Goal: Navigation & Orientation: Locate item on page

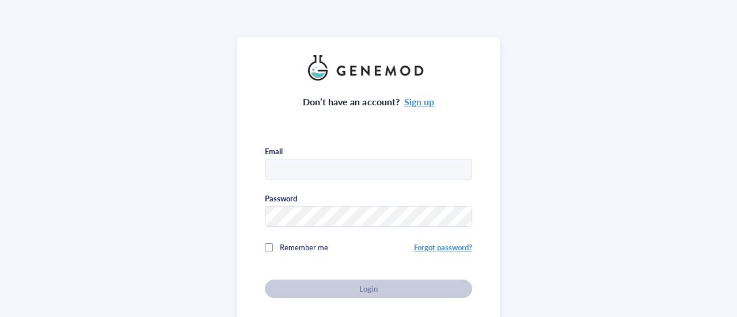
click at [342, 164] on input "text" at bounding box center [369, 170] width 206 height 21
type input "[EMAIL_ADDRESS][DOMAIN_NAME]"
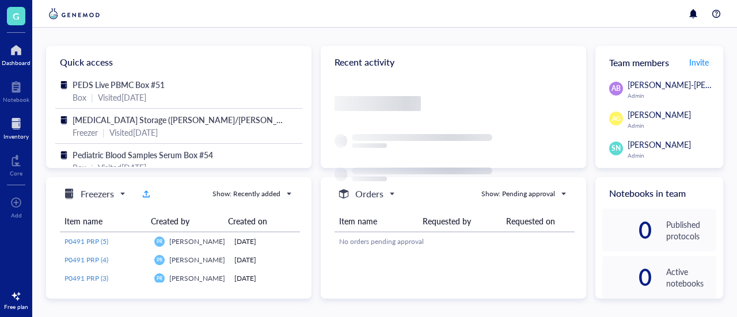
click at [21, 125] on div at bounding box center [15, 124] width 25 height 18
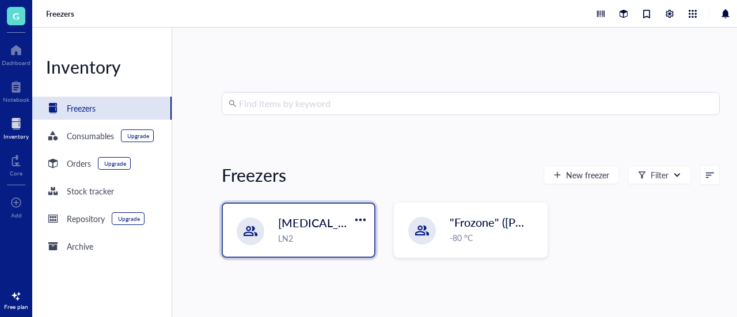
click at [362, 234] on div "LN2" at bounding box center [322, 238] width 89 height 13
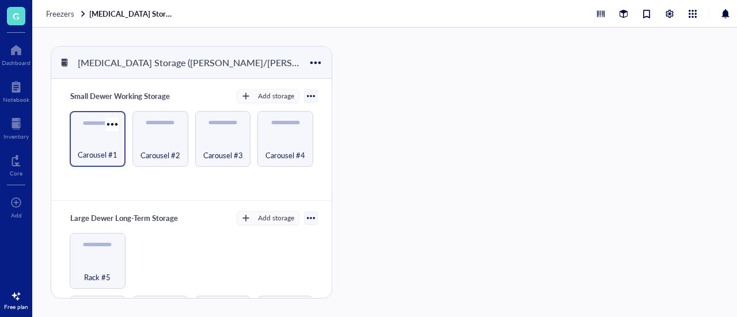
click at [97, 136] on div "Carousel #1" at bounding box center [97, 148] width 44 height 25
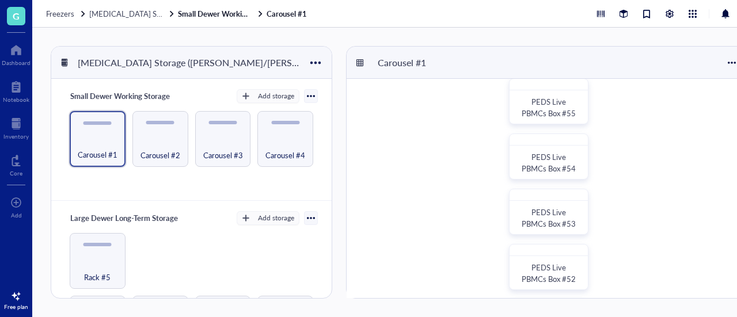
scroll to position [126, 0]
click at [229, 141] on div "Carousel #3" at bounding box center [223, 148] width 44 height 25
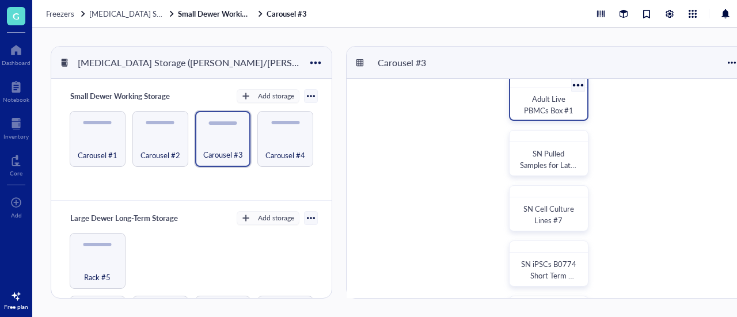
scroll to position [183, 0]
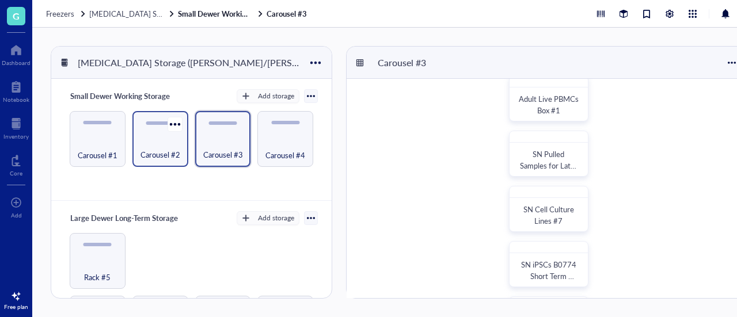
click at [167, 164] on div "Carousel #2" at bounding box center [160, 139] width 56 height 56
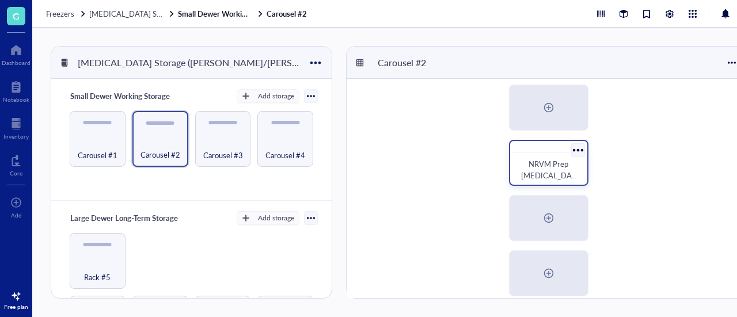
scroll to position [230, 0]
click at [544, 172] on span "NRVM Prep [MEDICAL_DATA]" at bounding box center [549, 175] width 56 height 34
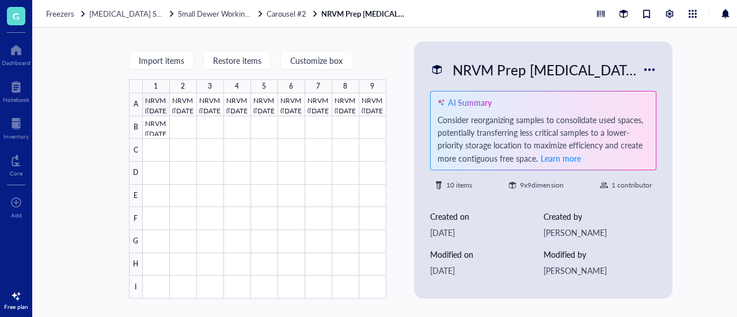
click at [156, 108] on div at bounding box center [265, 196] width 244 height 206
